Goal: Navigation & Orientation: Find specific page/section

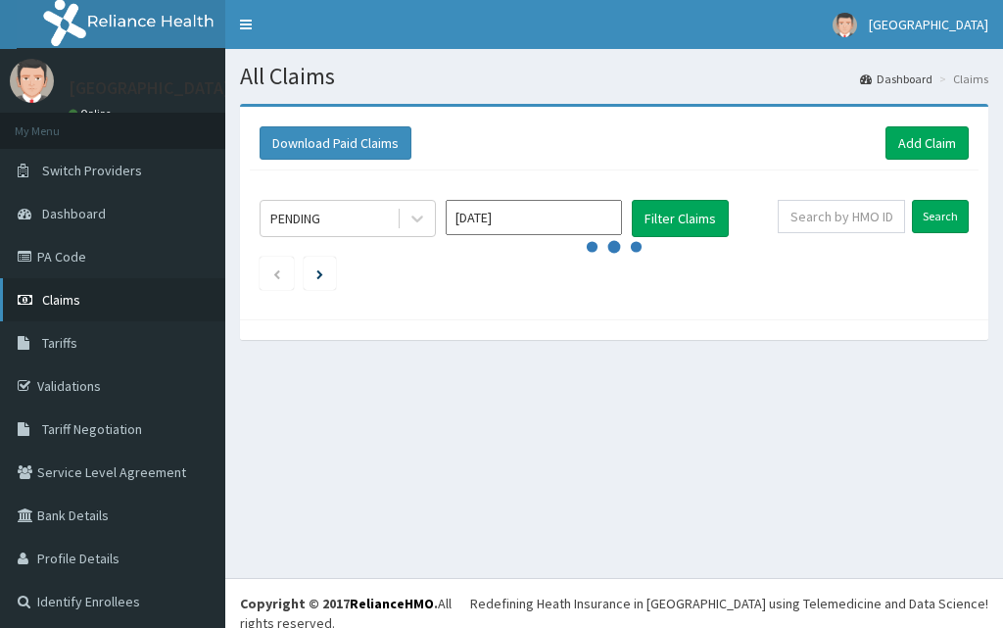
click at [126, 294] on link "Claims" at bounding box center [112, 299] width 225 height 43
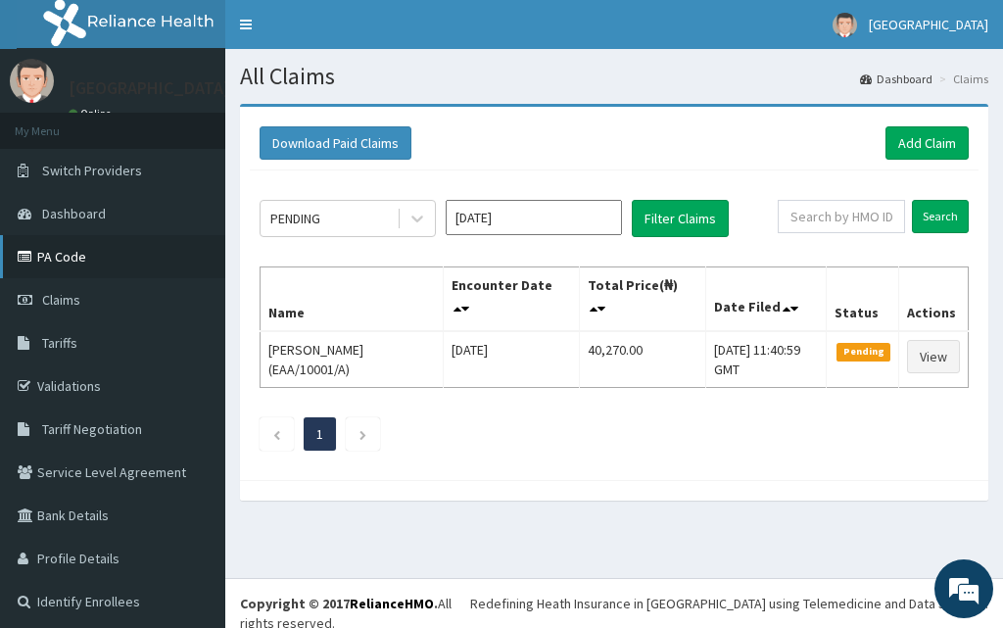
click at [140, 249] on link "PA Code" at bounding box center [112, 256] width 225 height 43
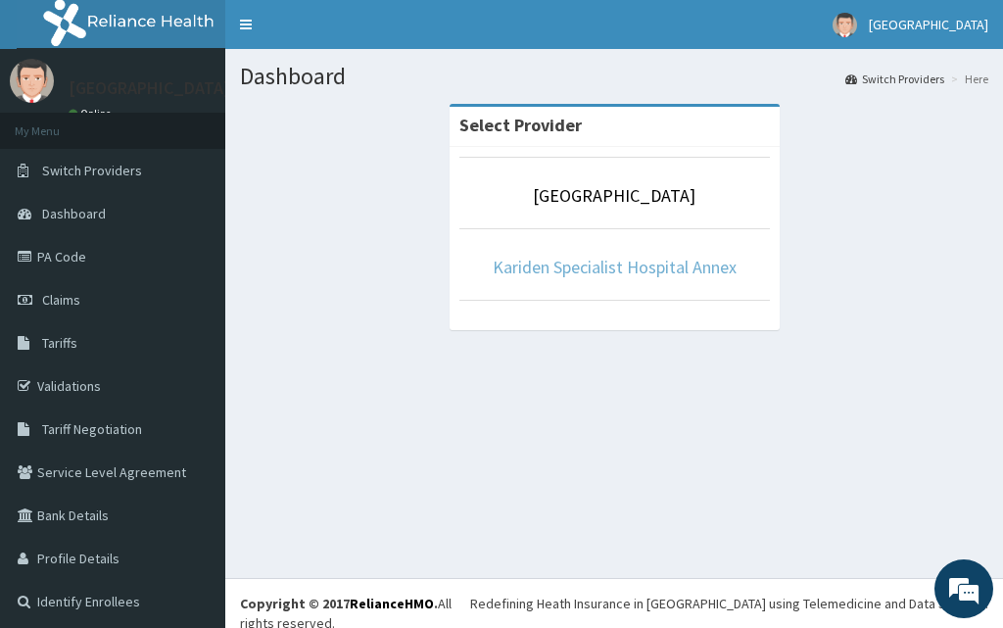
click at [617, 260] on link "Kariden Specialist Hospital Annex" at bounding box center [615, 267] width 244 height 23
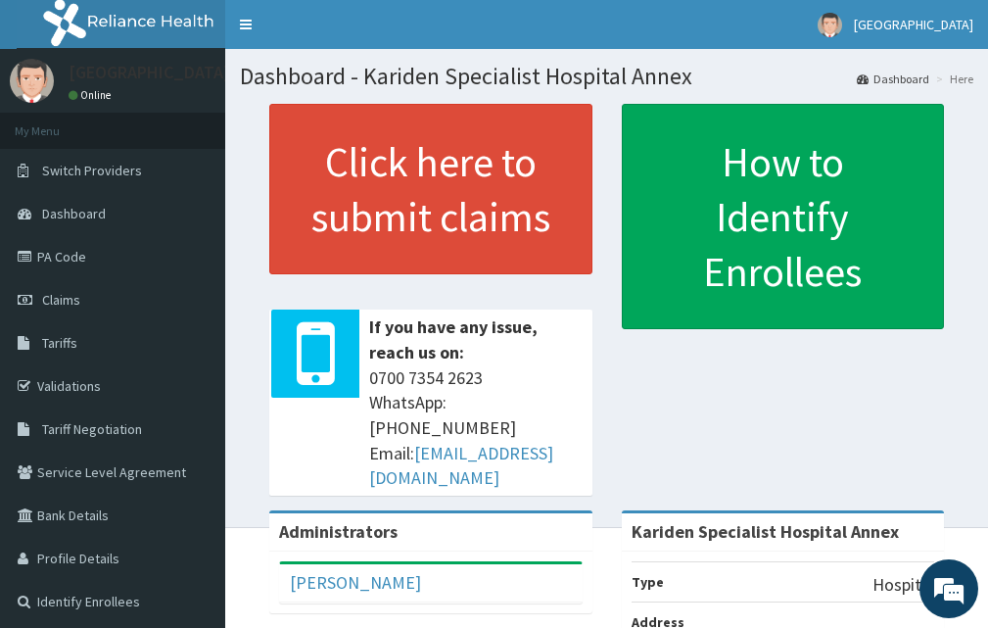
scroll to position [34, 0]
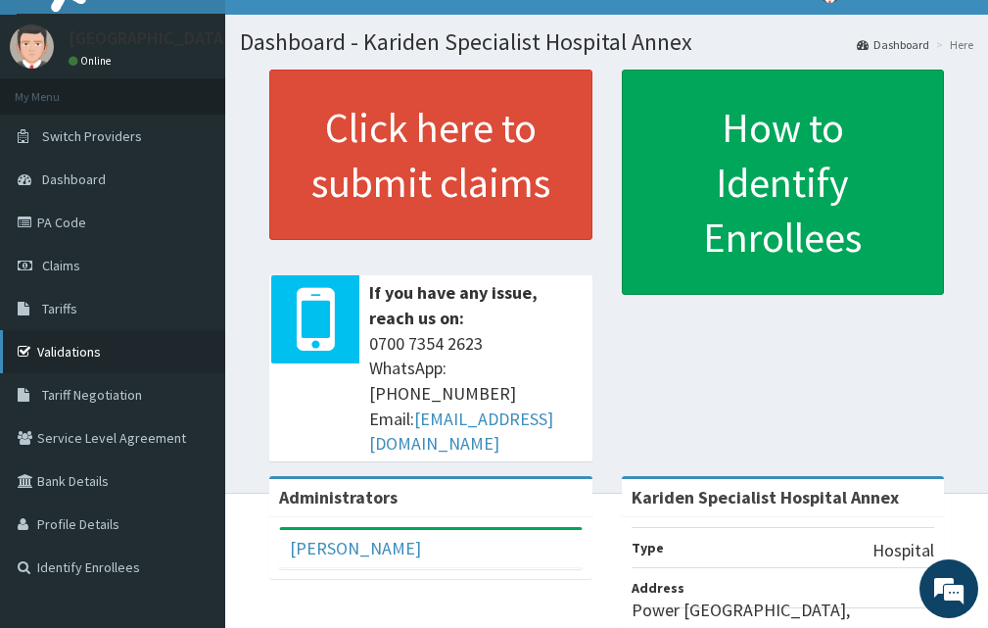
click at [74, 346] on link "Validations" at bounding box center [112, 351] width 225 height 43
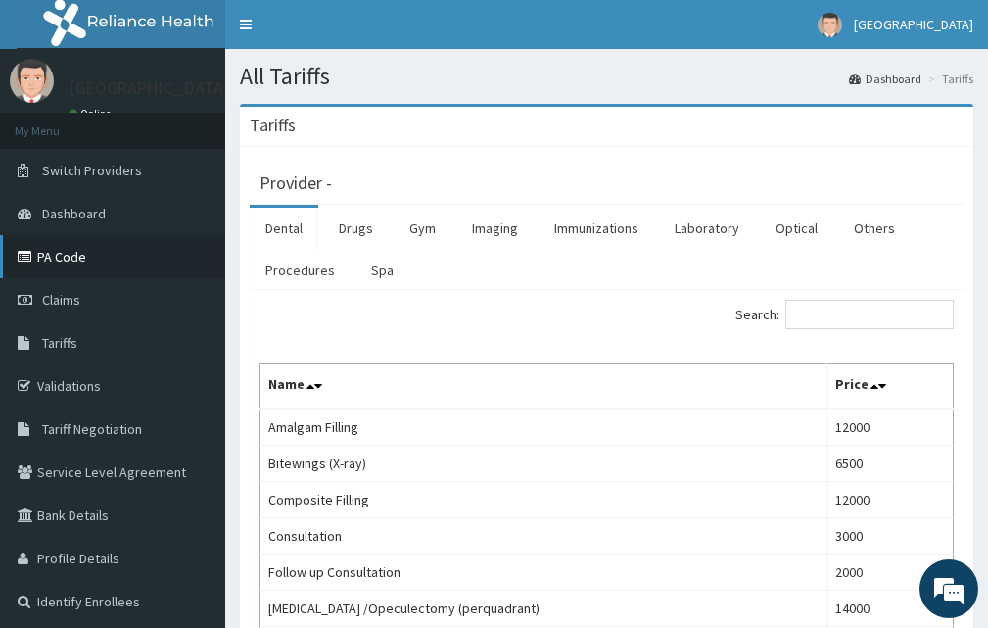
click at [92, 251] on link "PA Code" at bounding box center [112, 256] width 225 height 43
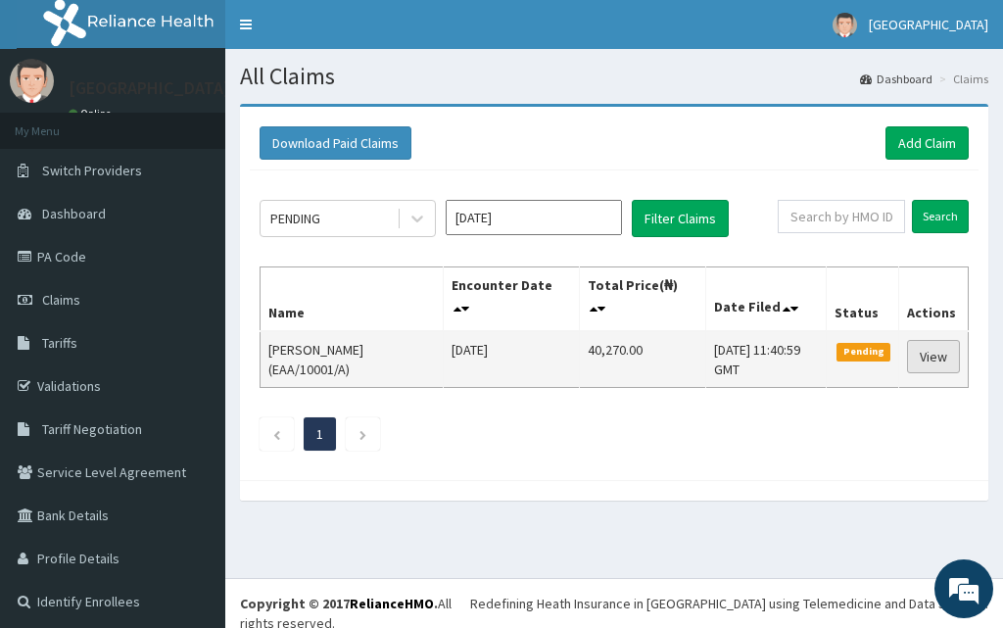
click at [923, 358] on link "View" at bounding box center [933, 356] width 53 height 33
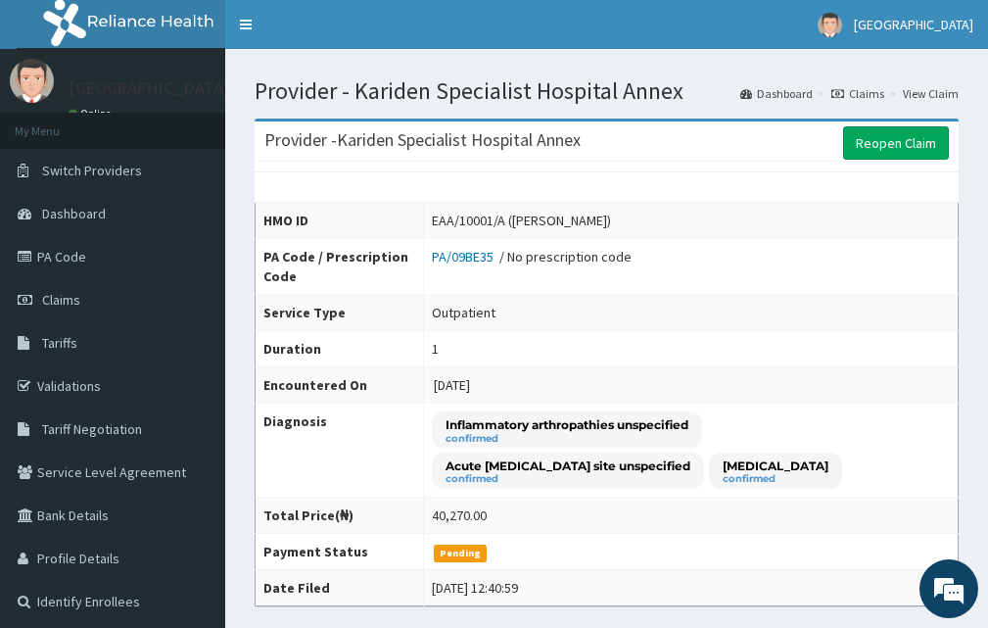
click at [869, 92] on link "Claims" at bounding box center [858, 93] width 53 height 17
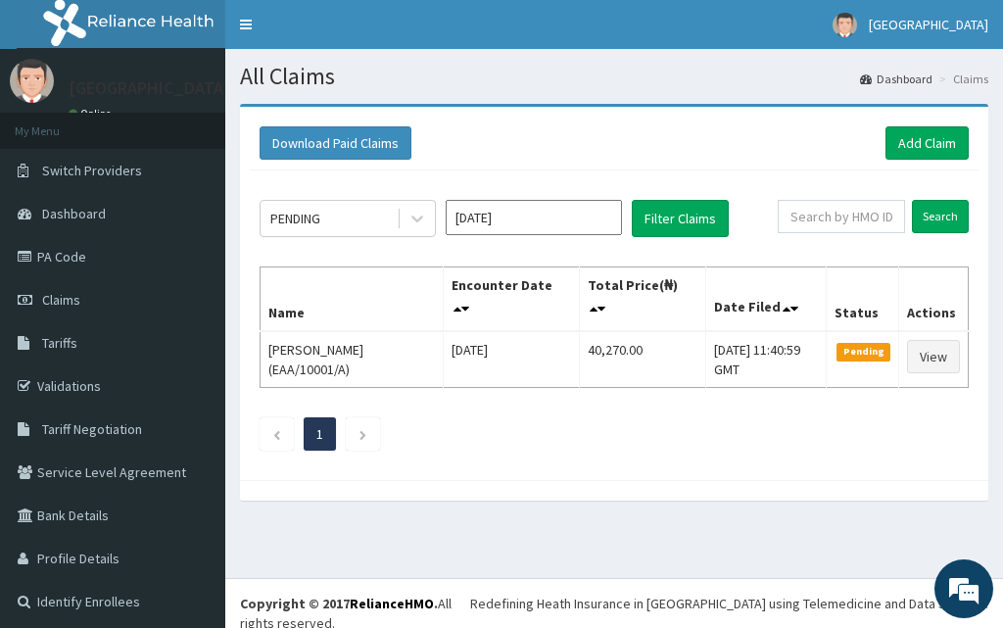
click at [974, 82] on ol "Dashboard Claims" at bounding box center [924, 79] width 138 height 30
click at [958, 81] on li "Claims" at bounding box center [962, 79] width 54 height 17
click at [891, 68] on ol "Dashboard Claims" at bounding box center [924, 79] width 138 height 30
click at [890, 80] on link "Dashboard" at bounding box center [896, 79] width 72 height 17
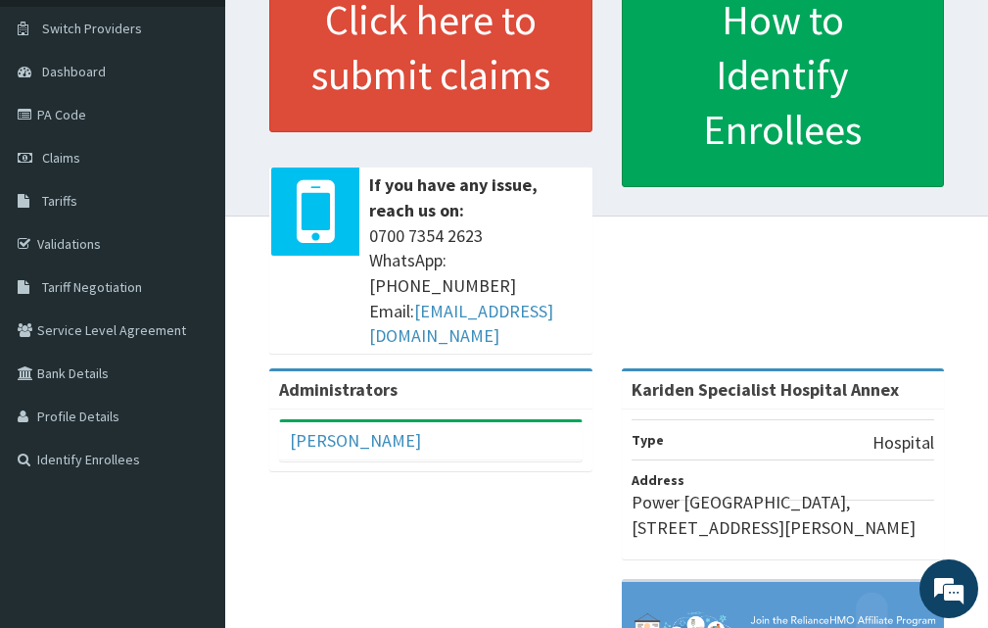
scroll to position [53, 0]
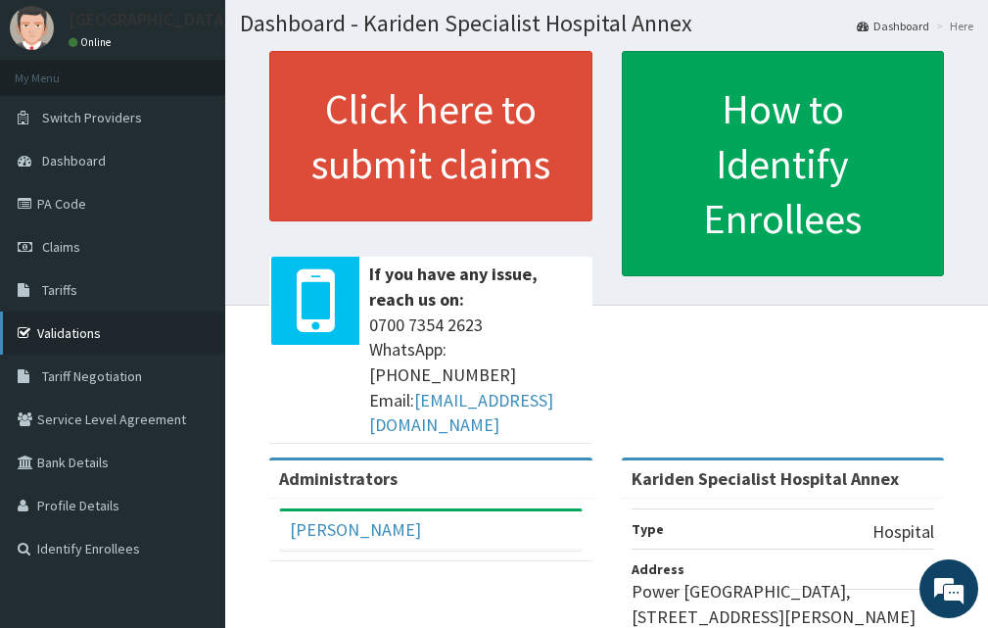
click at [79, 335] on link "Validations" at bounding box center [112, 333] width 225 height 43
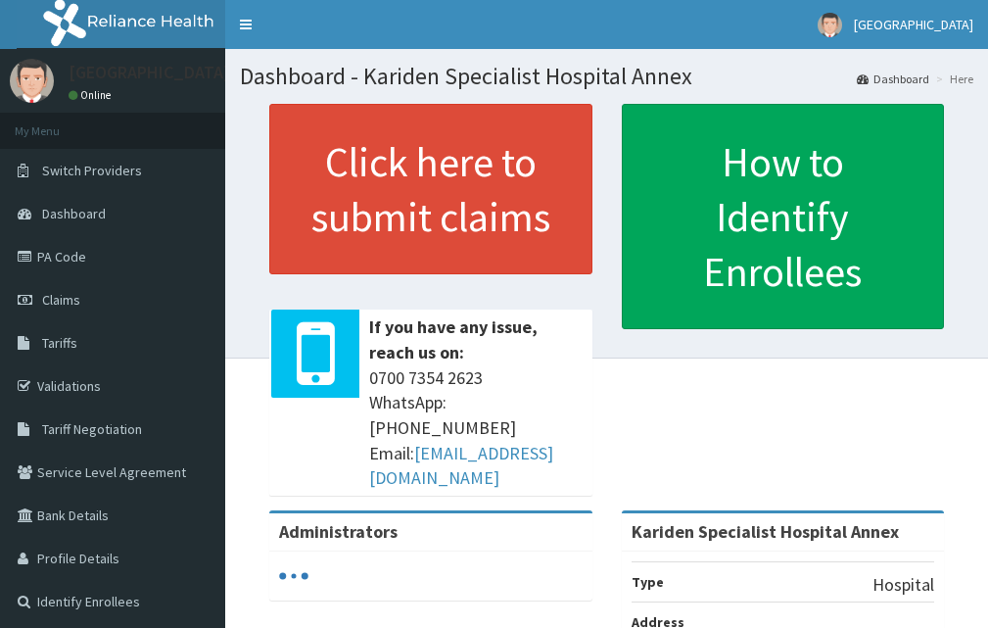
click at [917, 83] on link "Dashboard" at bounding box center [893, 79] width 72 height 17
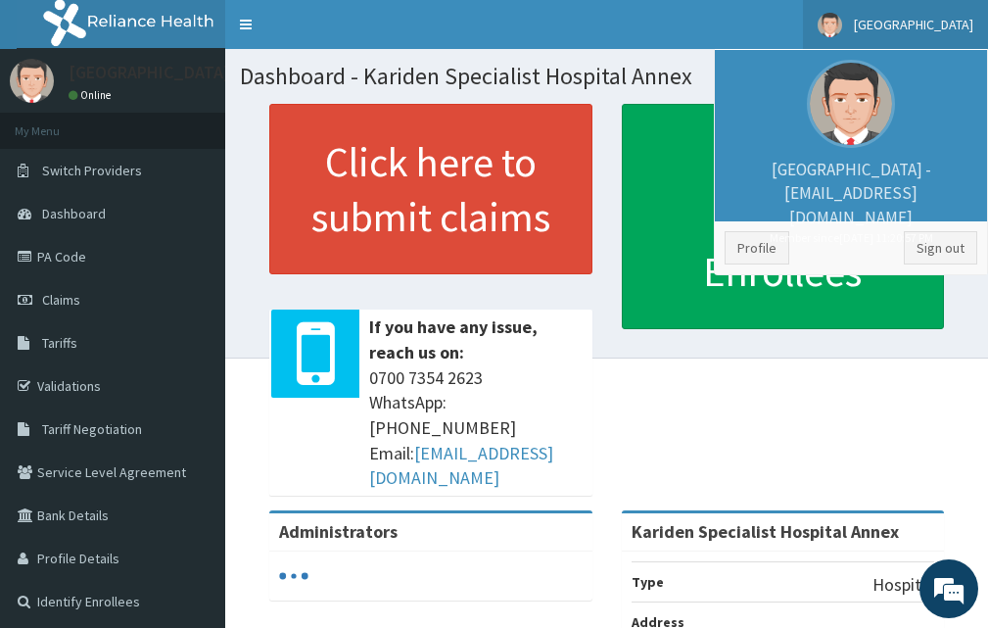
click at [944, 25] on span "[GEOGRAPHIC_DATA]" at bounding box center [914, 25] width 120 height 18
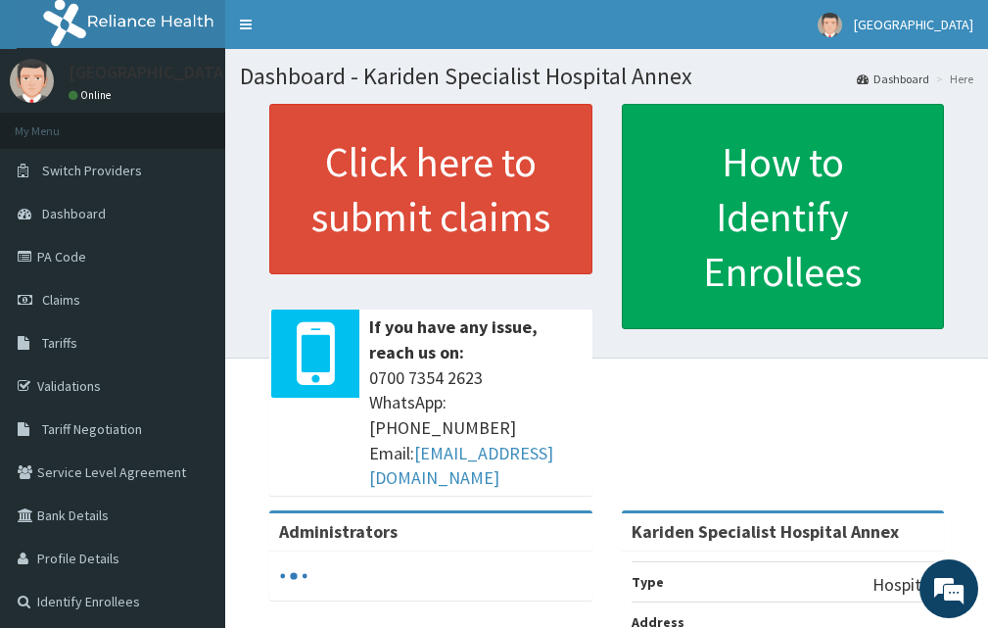
click at [944, 25] on span "[GEOGRAPHIC_DATA]" at bounding box center [914, 25] width 120 height 18
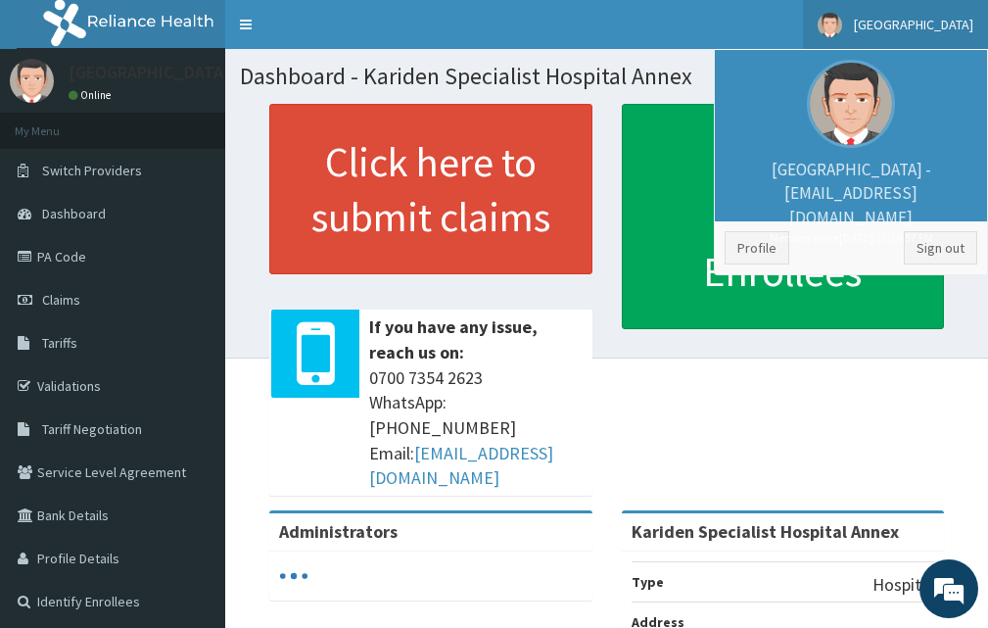
click at [944, 25] on span "[GEOGRAPHIC_DATA]" at bounding box center [914, 25] width 120 height 18
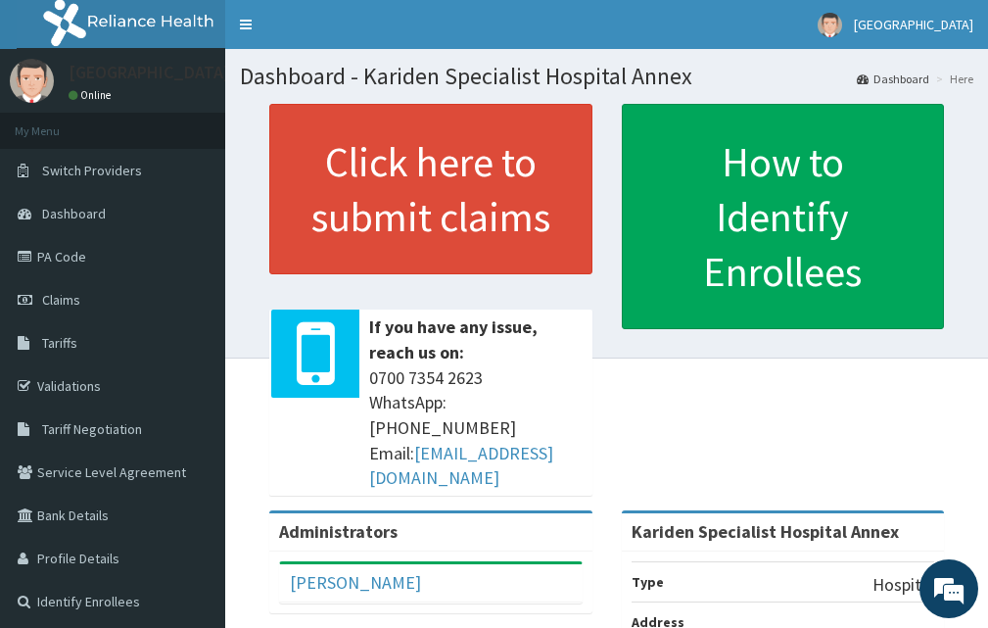
click at [944, 25] on span "[GEOGRAPHIC_DATA]" at bounding box center [914, 25] width 120 height 18
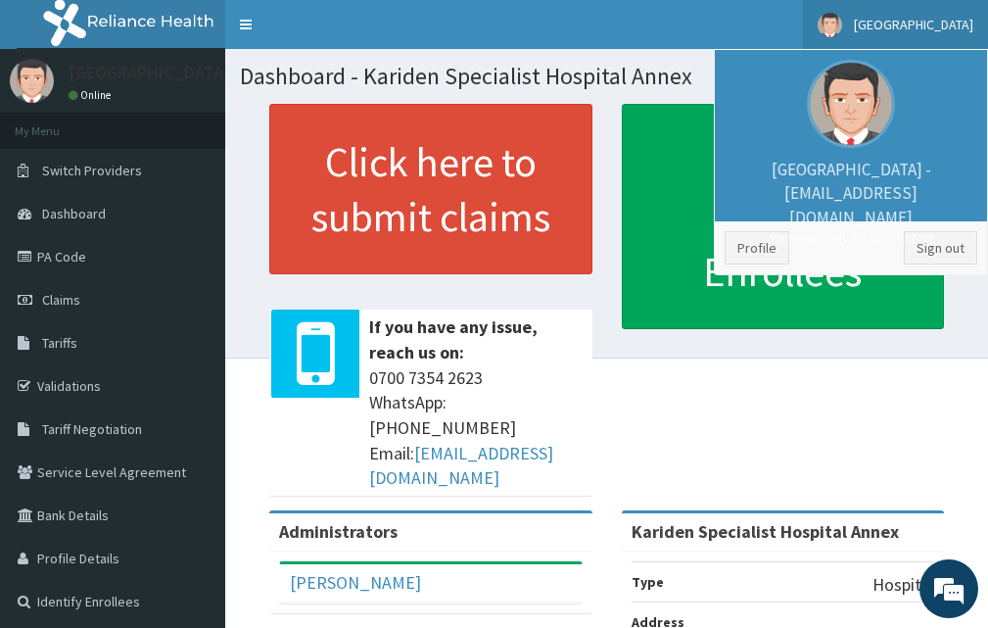
click at [944, 25] on span "[GEOGRAPHIC_DATA]" at bounding box center [914, 25] width 120 height 18
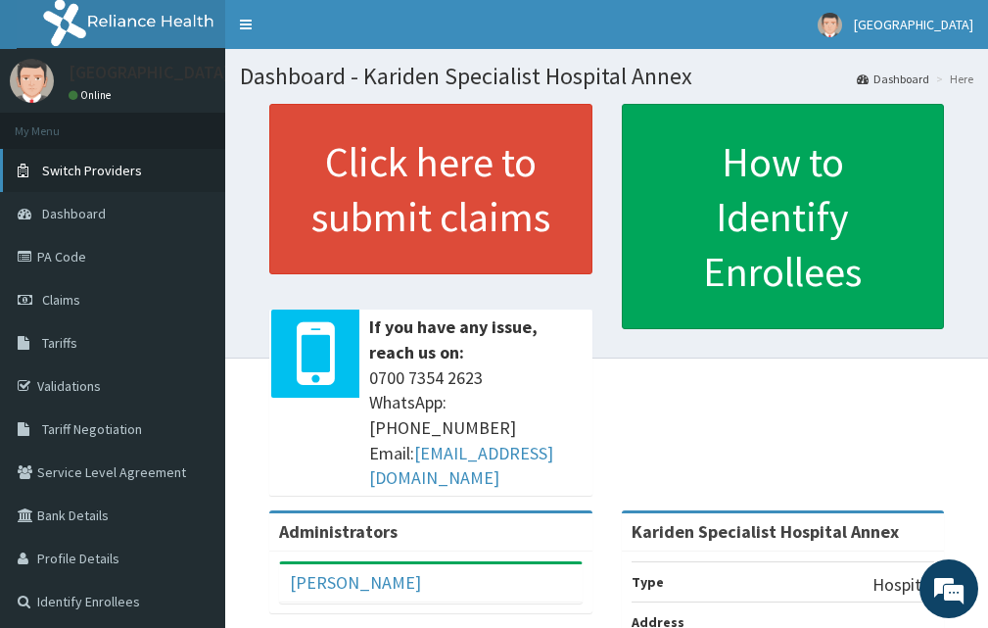
click at [136, 181] on link "Switch Providers" at bounding box center [112, 170] width 225 height 43
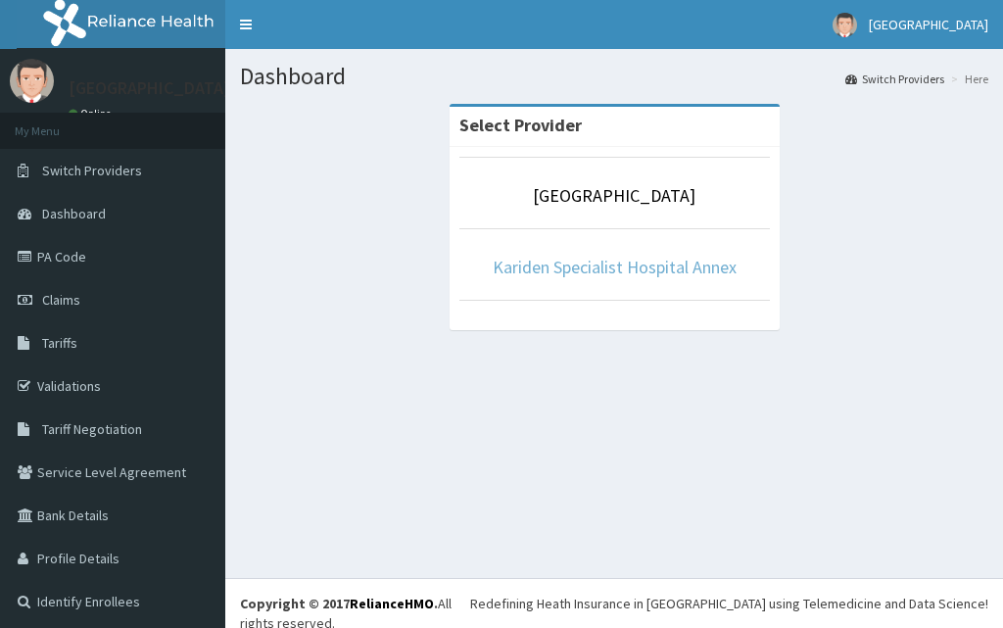
click at [617, 271] on link "Kariden Specialist Hospital Annex" at bounding box center [615, 267] width 244 height 23
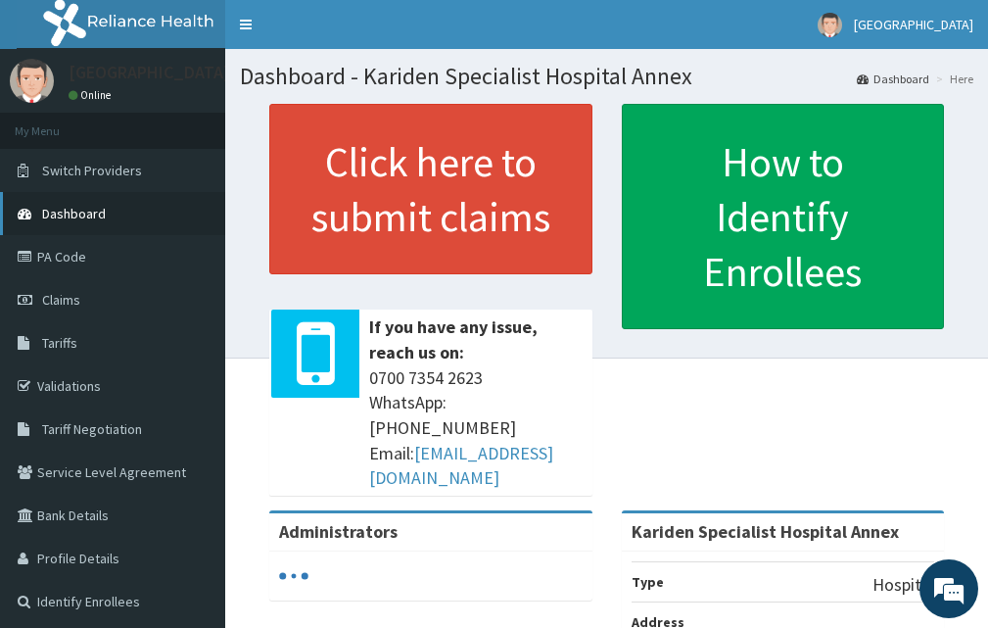
click at [104, 223] on link "Dashboard" at bounding box center [112, 213] width 225 height 43
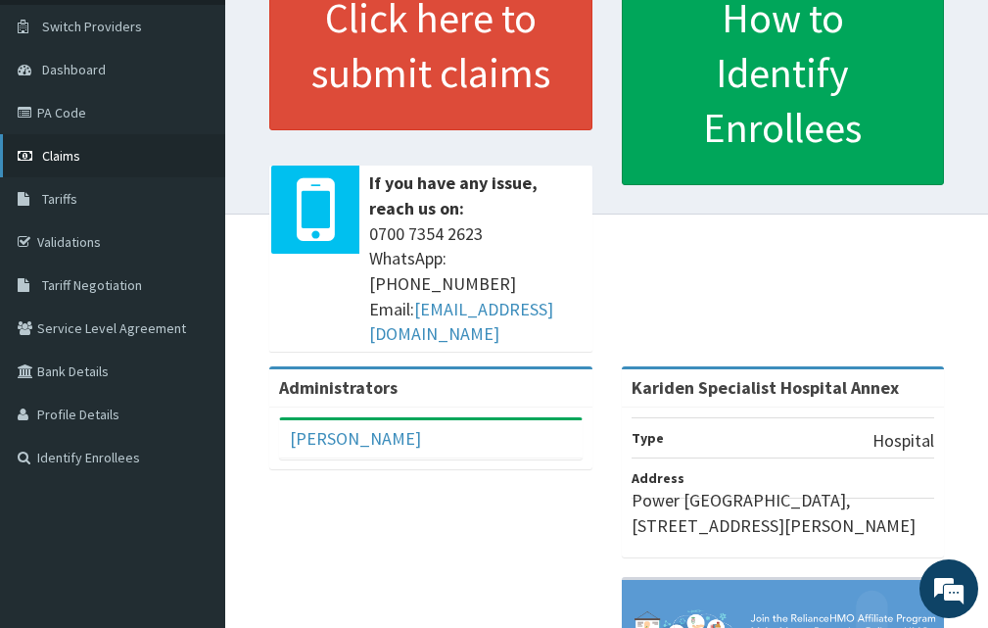
click at [86, 157] on link "Claims" at bounding box center [112, 155] width 225 height 43
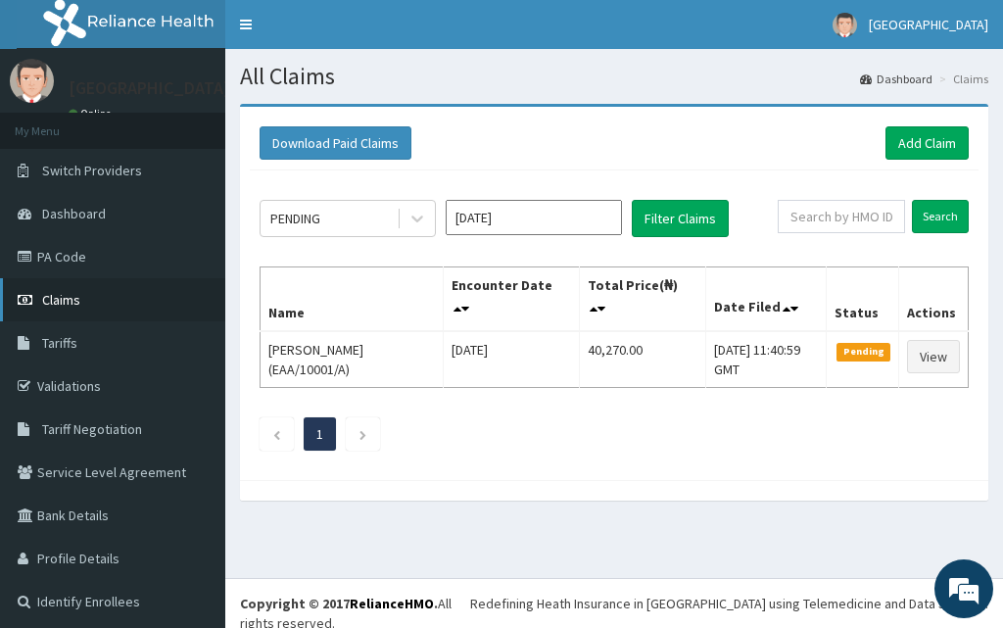
click at [63, 288] on link "Claims" at bounding box center [112, 299] width 225 height 43
click at [99, 306] on link "Claims" at bounding box center [112, 299] width 225 height 43
click at [90, 261] on link "PA Code" at bounding box center [112, 256] width 225 height 43
